Goal: Transaction & Acquisition: Purchase product/service

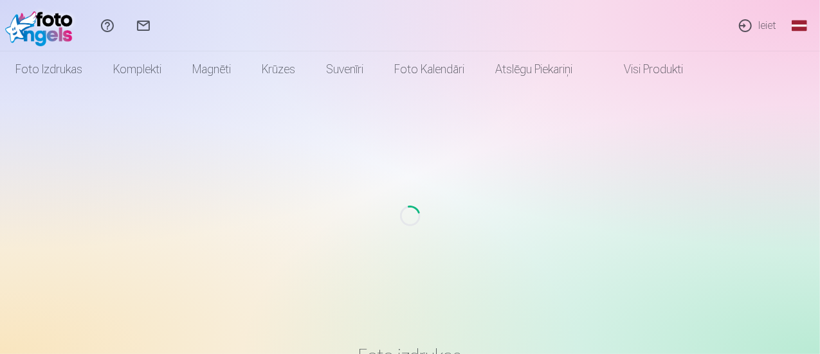
drag, startPoint x: 0, startPoint y: 0, endPoint x: 757, endPoint y: 27, distance: 757.6
click at [757, 27] on link "Ieiet" at bounding box center [757, 25] width 59 height 51
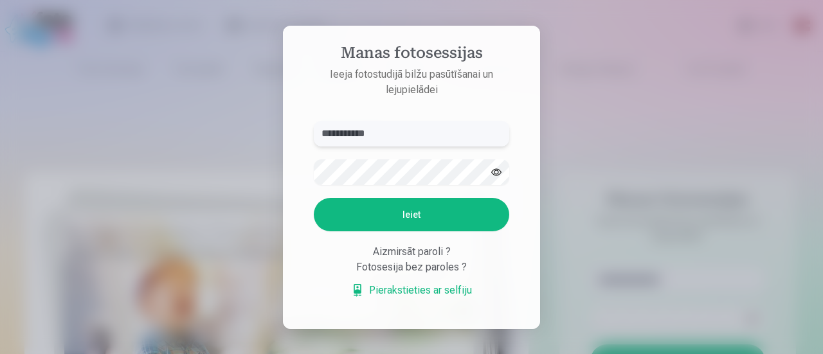
type input "**********"
click at [403, 214] on button "Ieiet" at bounding box center [412, 214] width 196 height 33
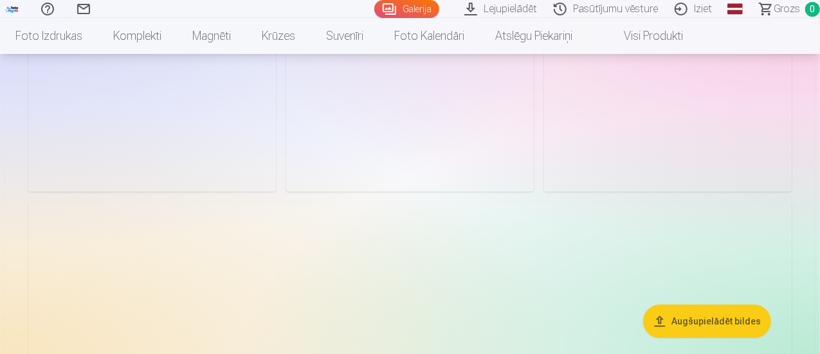
scroll to position [2015, 0]
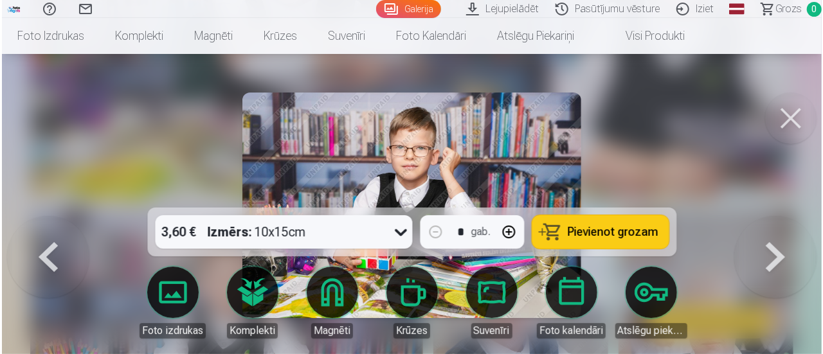
scroll to position [2796, 0]
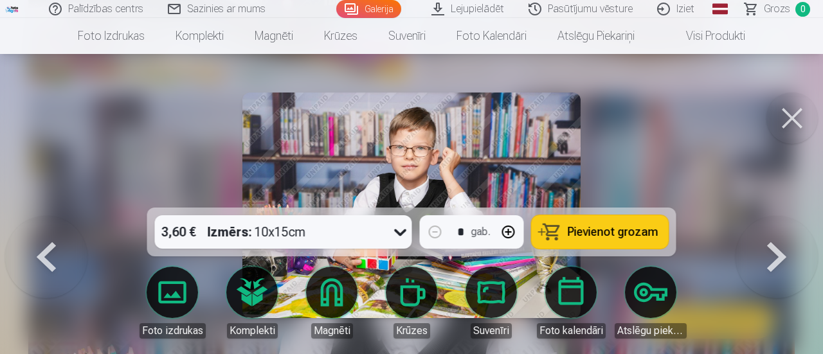
click at [603, 234] on span "Pievienot grozam" at bounding box center [613, 232] width 91 height 12
click at [799, 125] on button at bounding box center [792, 118] width 51 height 51
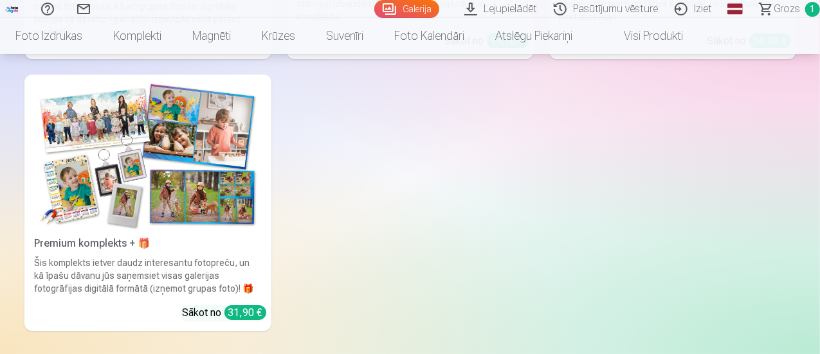
scroll to position [4738, 0]
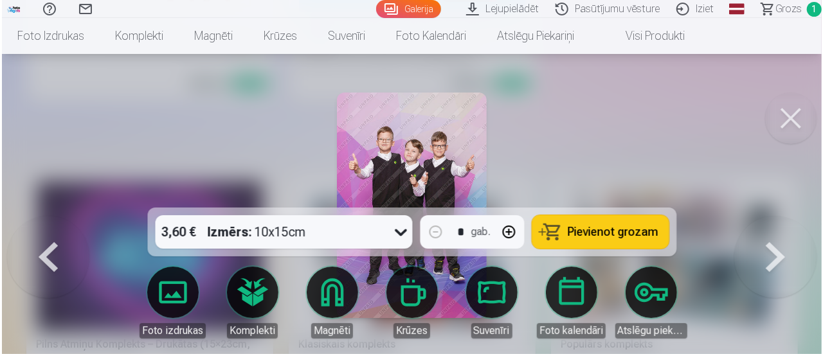
scroll to position [4368, 0]
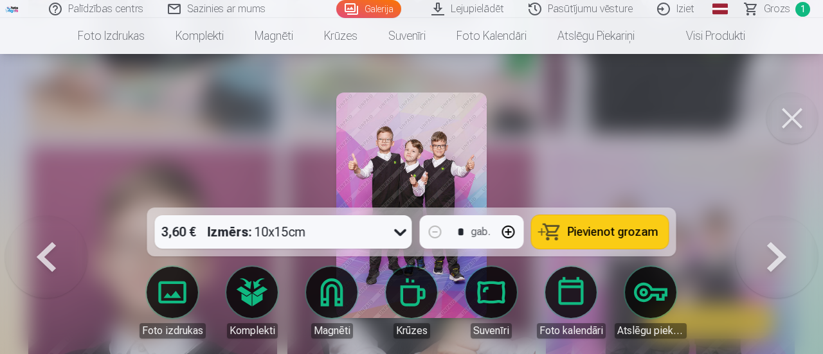
click at [591, 234] on span "Pievienot grozam" at bounding box center [613, 232] width 91 height 12
click at [791, 109] on button at bounding box center [792, 118] width 51 height 51
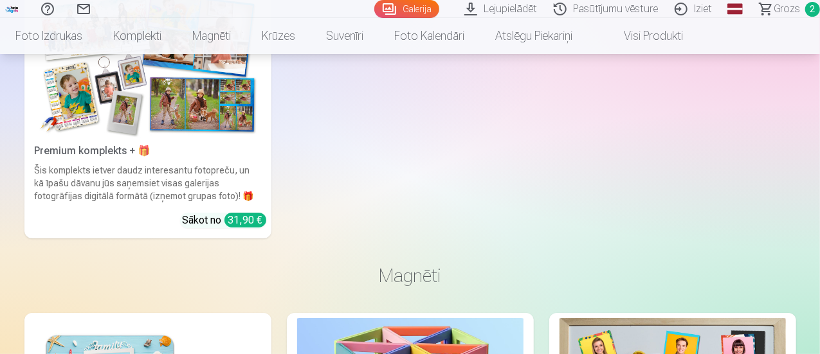
scroll to position [4825, 0]
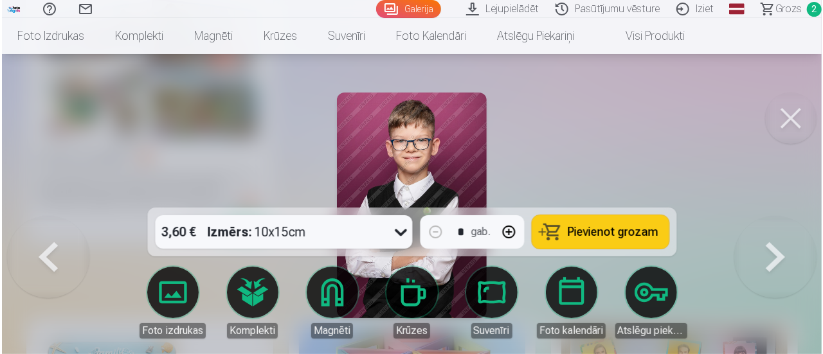
scroll to position [4841, 0]
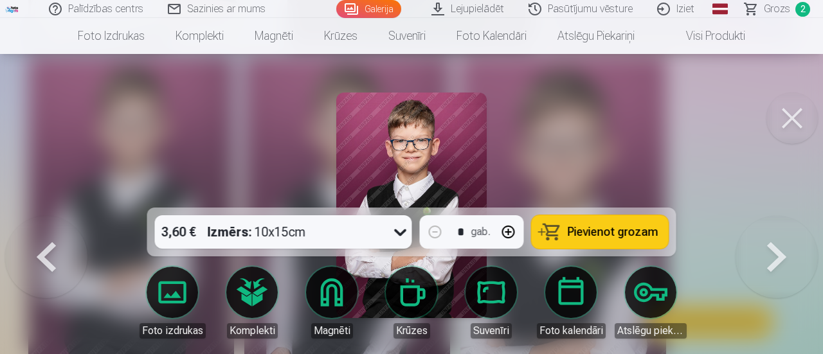
click at [580, 226] on span "Pievienot grozam" at bounding box center [613, 232] width 91 height 12
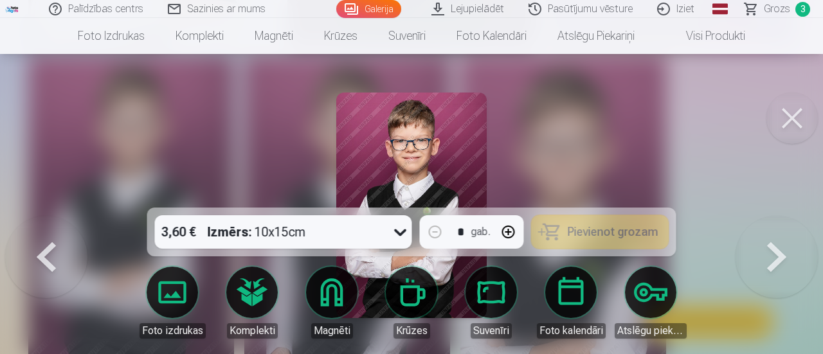
click at [796, 118] on button at bounding box center [792, 118] width 51 height 51
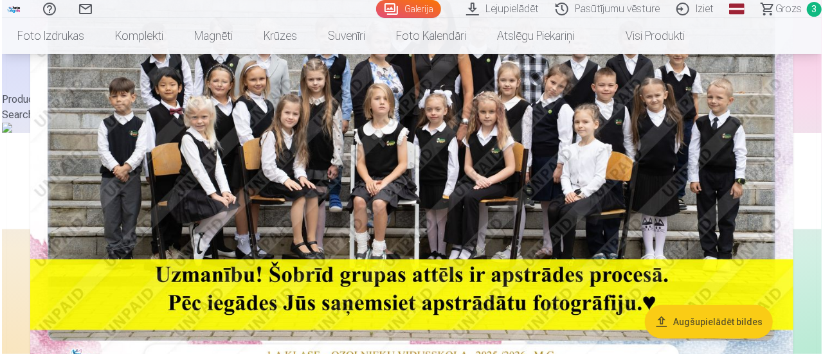
scroll to position [150, 0]
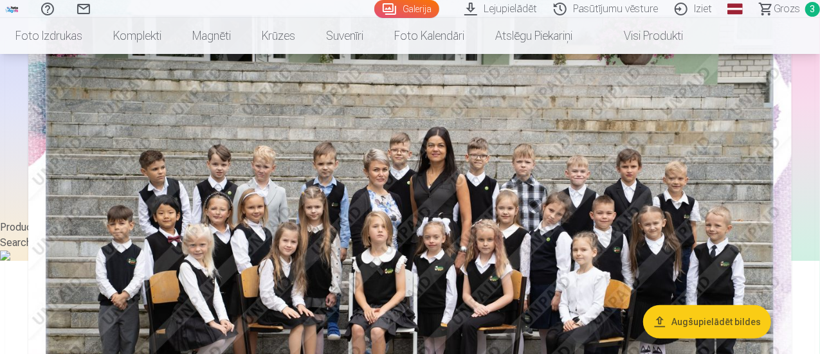
click at [546, 217] on img at bounding box center [410, 246] width 764 height 509
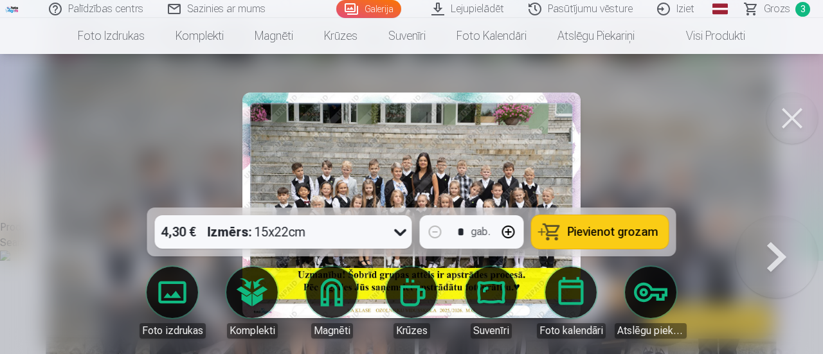
click at [594, 238] on span "Pievienot grozam" at bounding box center [613, 232] width 91 height 12
click at [802, 11] on span "4" at bounding box center [803, 9] width 15 height 15
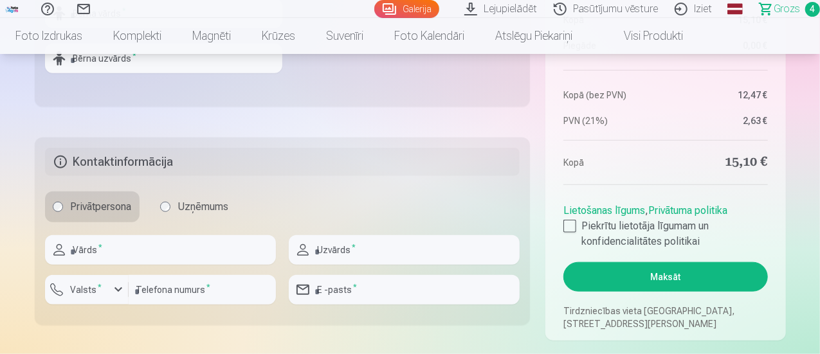
scroll to position [557, 0]
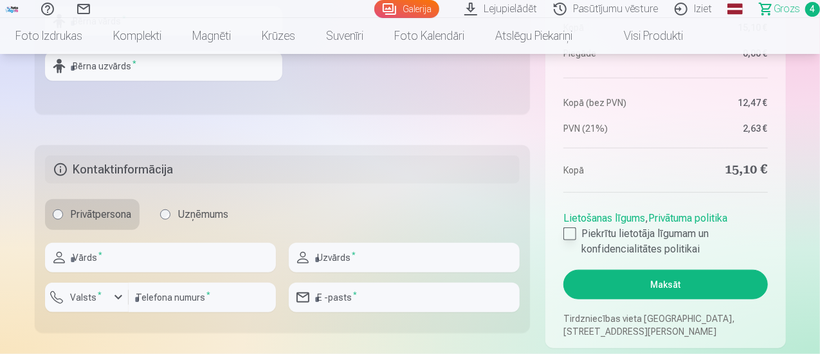
click at [572, 232] on div at bounding box center [570, 234] width 13 height 13
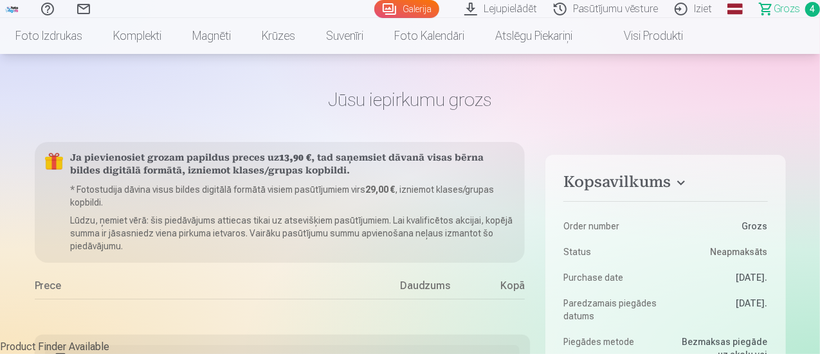
scroll to position [0, 0]
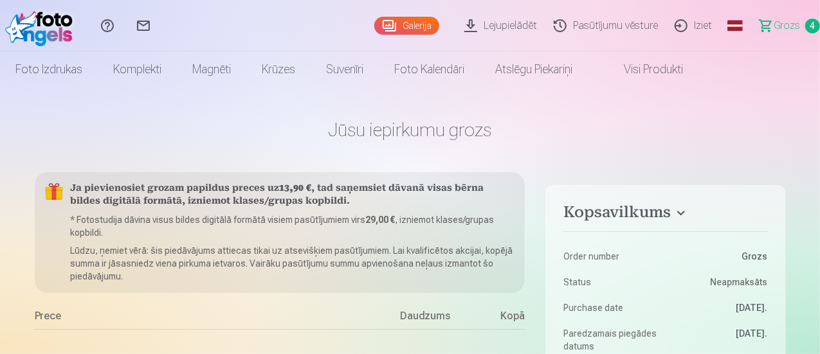
click at [774, 25] on span "Grozs" at bounding box center [787, 25] width 26 height 15
click at [805, 26] on span "4" at bounding box center [812, 26] width 15 height 15
click at [779, 29] on span "Grozs" at bounding box center [787, 25] width 26 height 15
click at [805, 23] on span "4" at bounding box center [812, 26] width 15 height 15
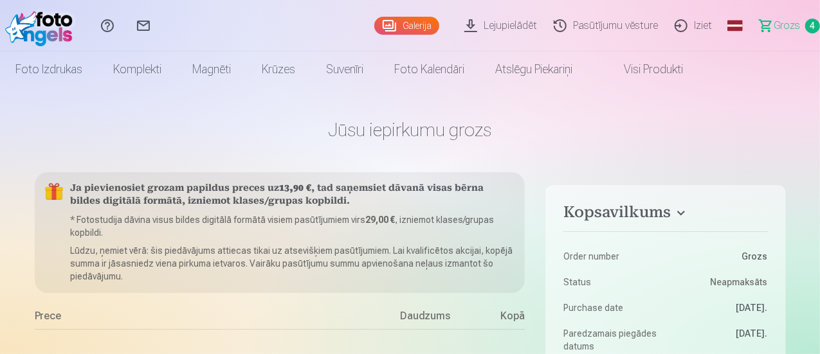
click at [791, 25] on link "Grozs 4" at bounding box center [784, 25] width 72 height 51
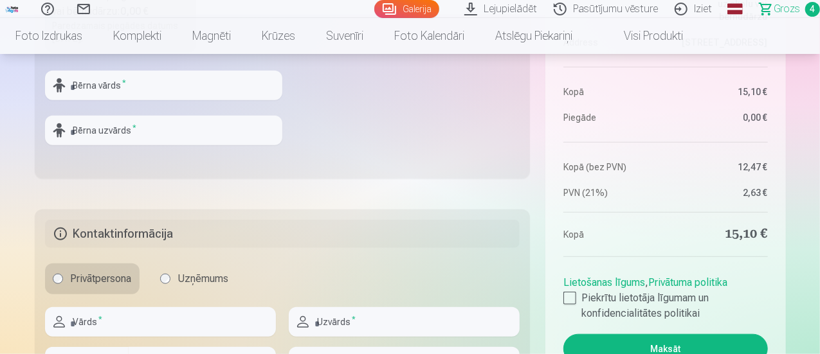
scroll to position [493, 0]
click at [472, 12] on link "Lejupielādēt" at bounding box center [502, 9] width 89 height 18
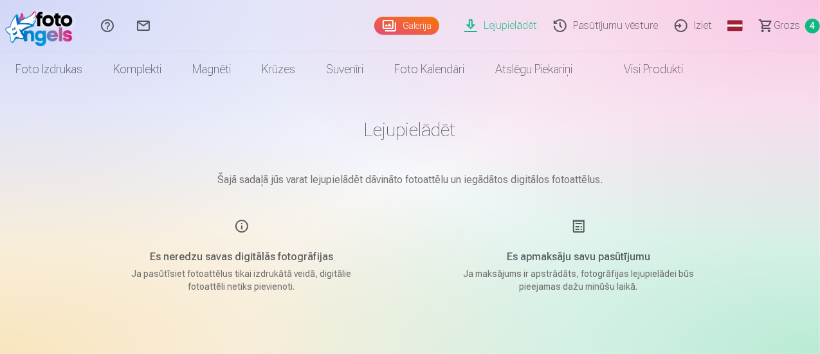
click at [778, 32] on span "Grozs" at bounding box center [787, 25] width 26 height 15
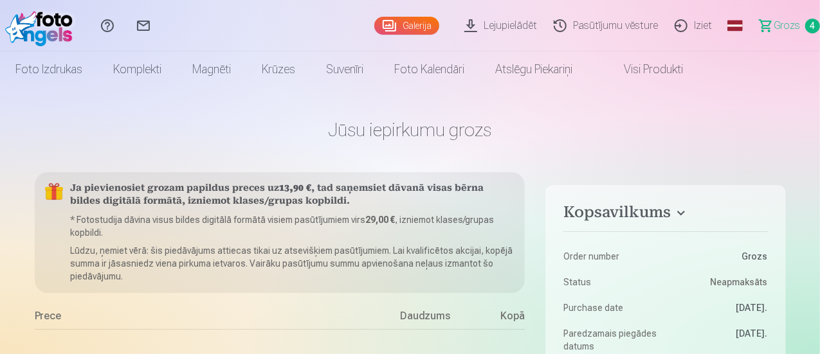
click at [71, 28] on img at bounding box center [42, 25] width 74 height 41
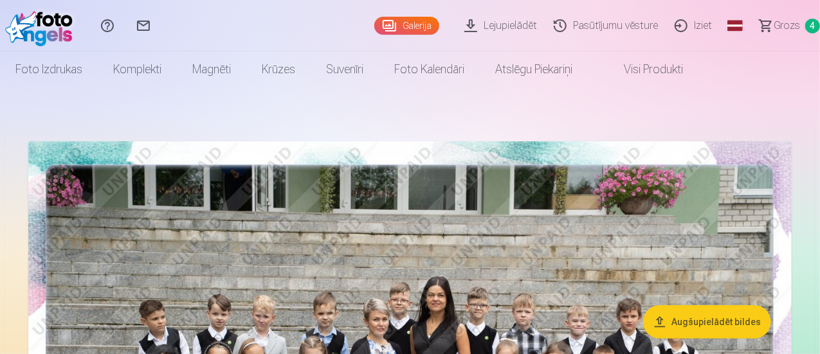
click at [676, 24] on link "Iziet" at bounding box center [695, 25] width 54 height 51
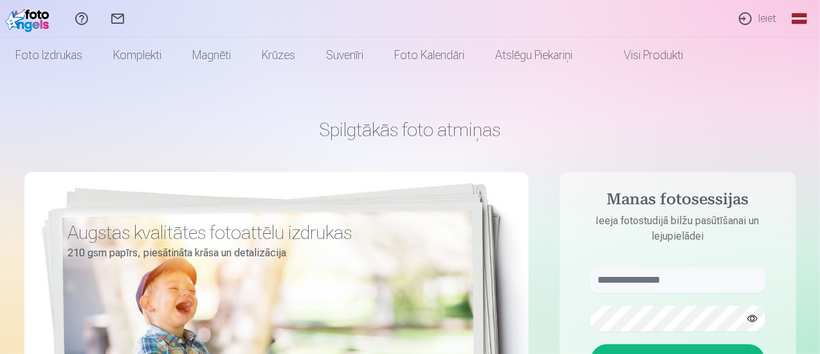
scroll to position [42, 0]
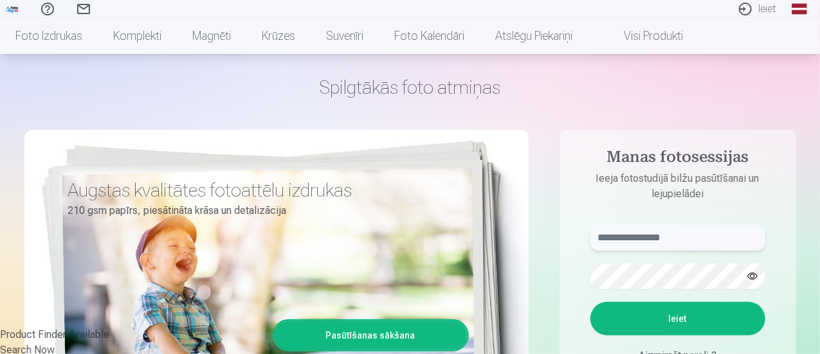
click at [655, 237] on input "text" at bounding box center [678, 238] width 175 height 26
type input "**********"
click at [678, 309] on button "Ieiet" at bounding box center [678, 318] width 175 height 33
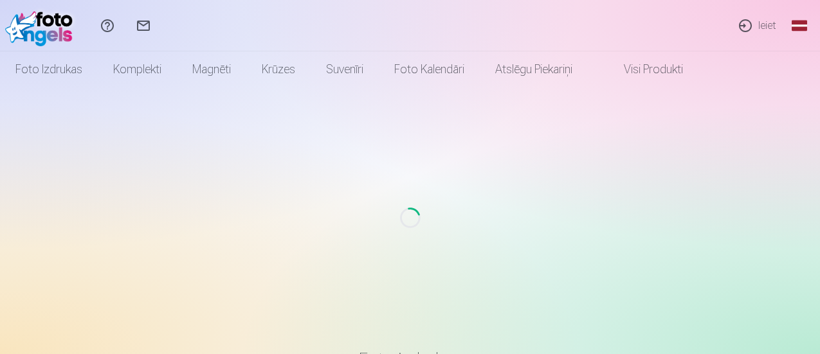
scroll to position [42, 0]
